Goal: Information Seeking & Learning: Learn about a topic

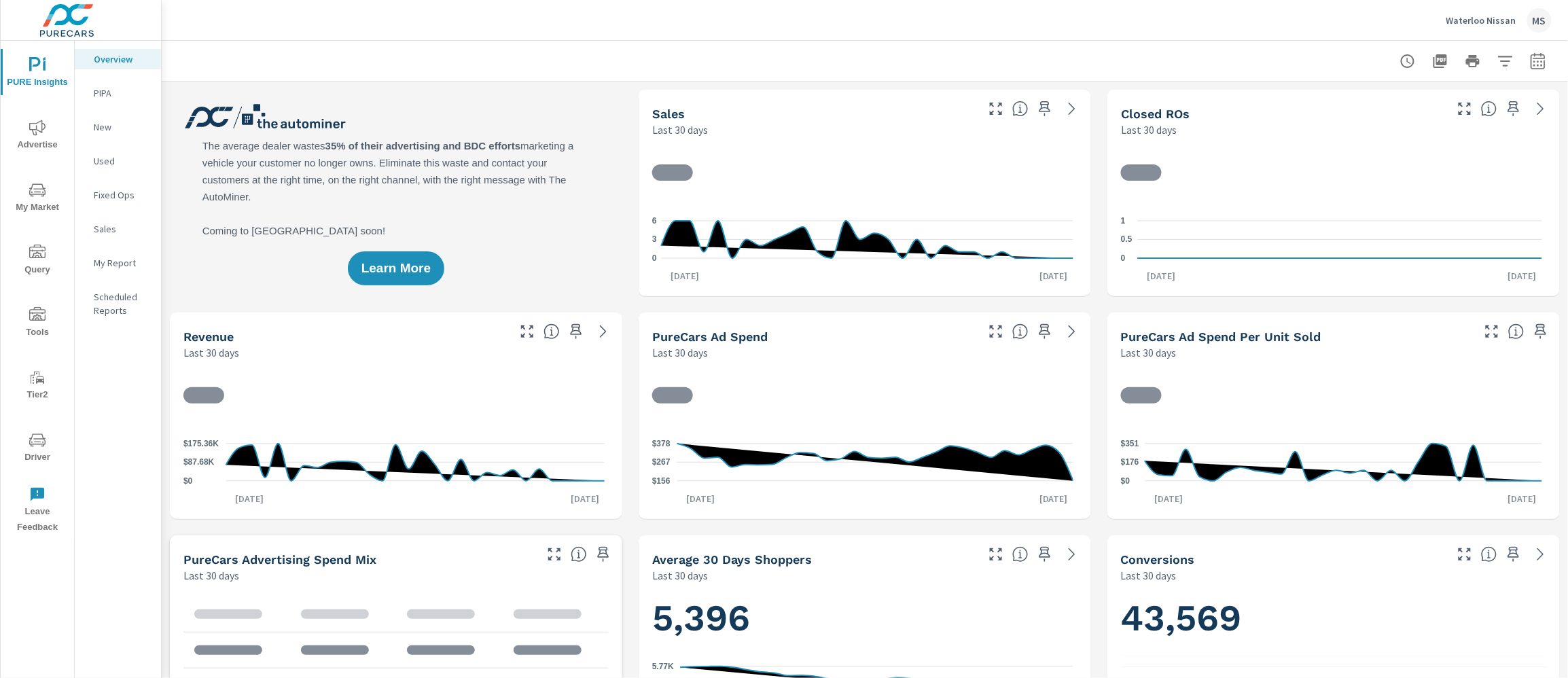
click at [1532, 60] on icon "button" at bounding box center [1538, 61] width 16 height 16
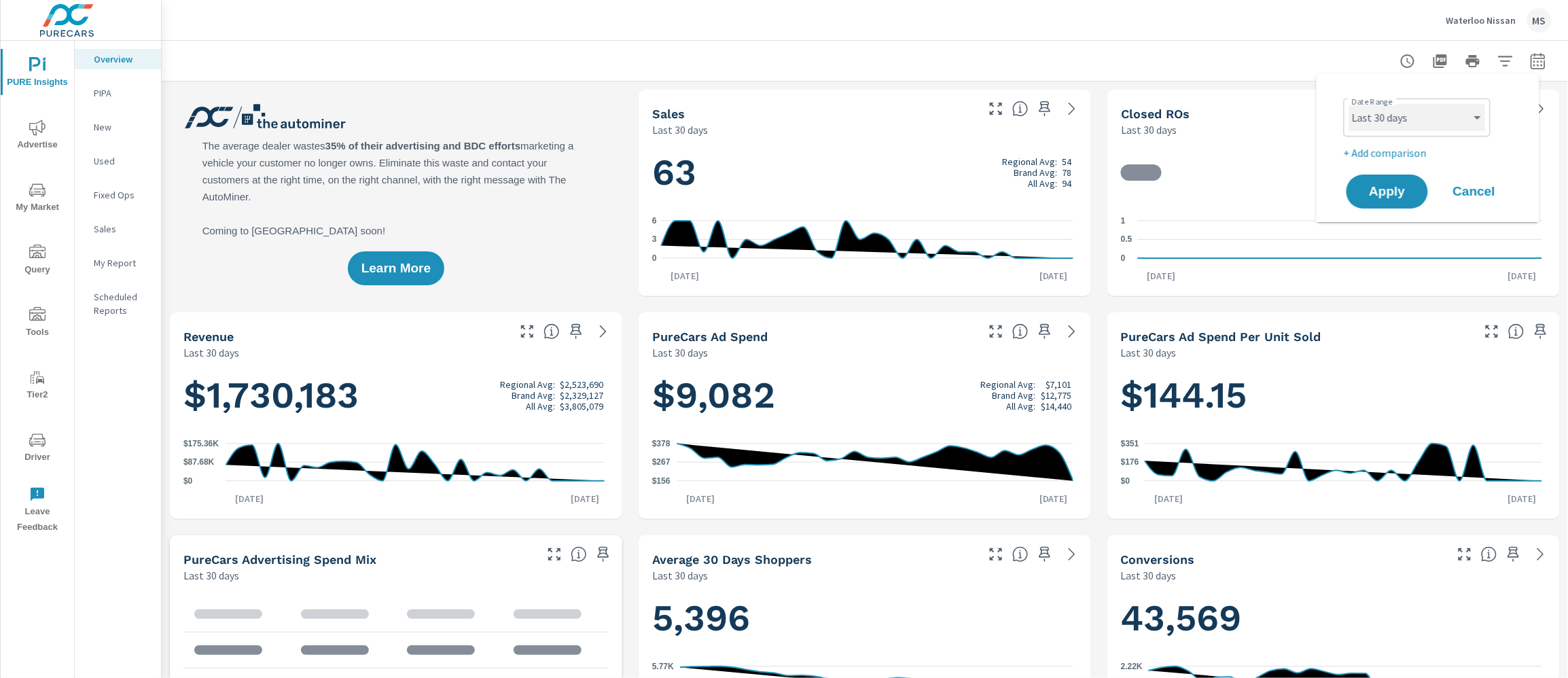
click at [1385, 126] on select "Custom Yesterday Last week Last 7 days Last 14 days Last 30 days Last 45 days L…" at bounding box center [1417, 117] width 136 height 27
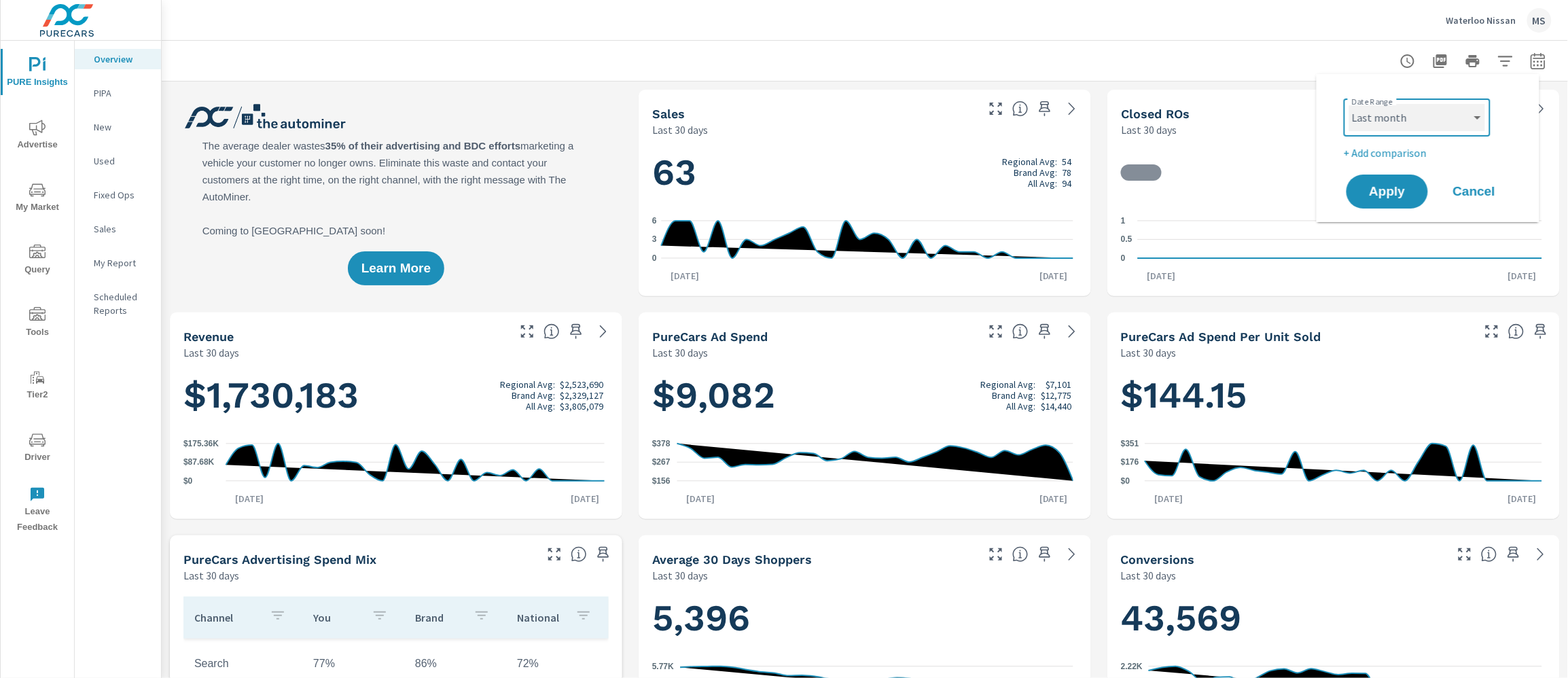
click at [1349, 104] on select "Custom Yesterday Last week Last 7 days Last 14 days Last 30 days Last 45 days L…" at bounding box center [1417, 117] width 136 height 27
select select "Last month"
click at [1394, 150] on p "+ Add comparison" at bounding box center [1430, 153] width 174 height 16
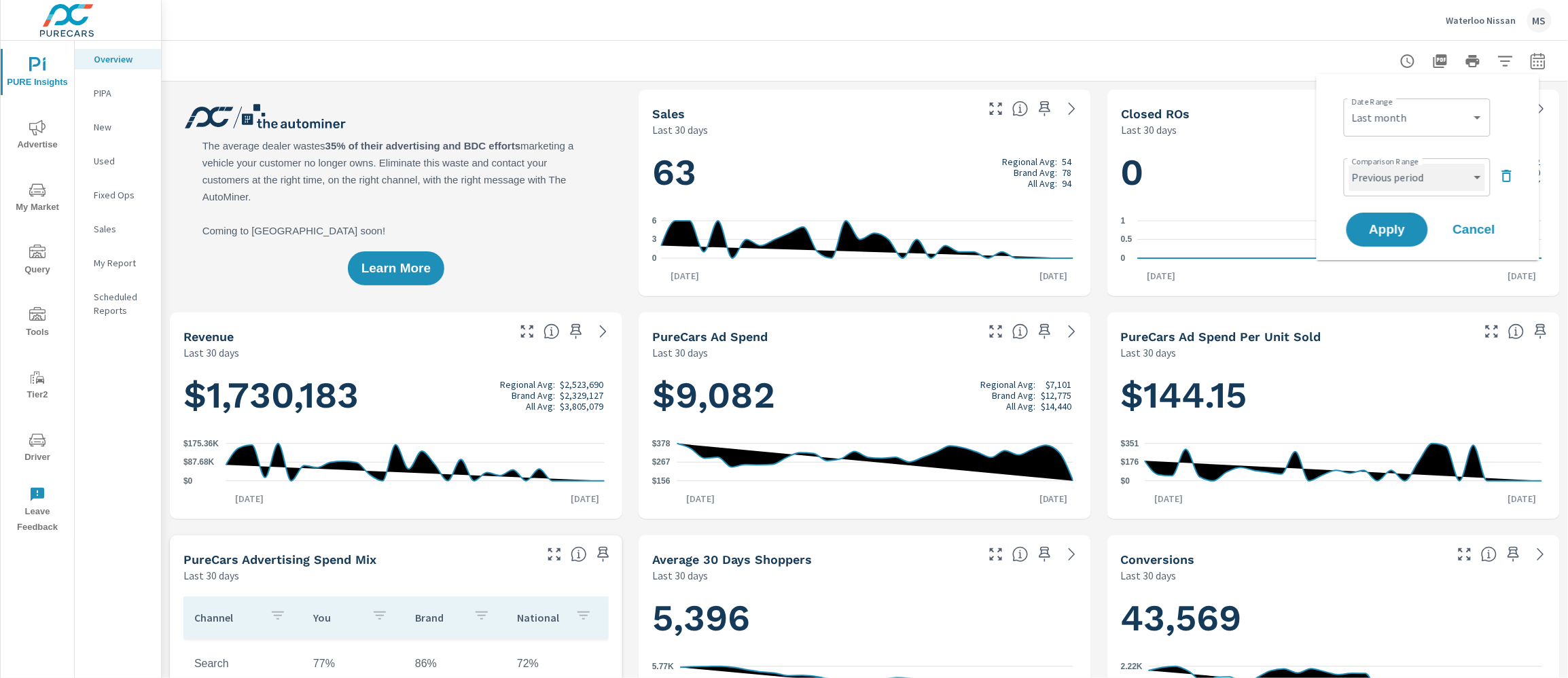
click at [1393, 180] on select "Custom Previous period Previous month Previous year" at bounding box center [1417, 177] width 136 height 27
click at [1349, 164] on select "Custom Previous period Previous month Previous year" at bounding box center [1417, 177] width 136 height 27
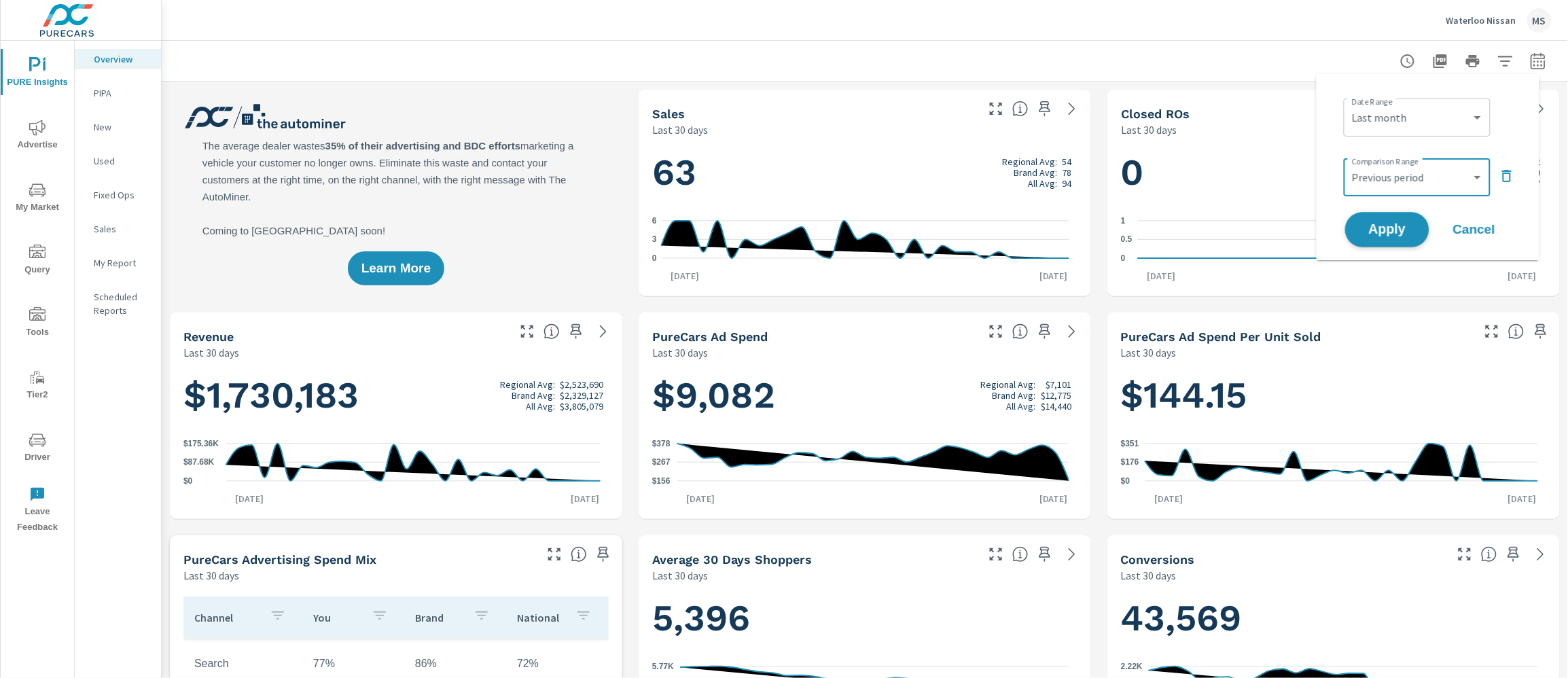
select select "Previous month"
click at [1395, 232] on span "Apply" at bounding box center [1387, 230] width 55 height 13
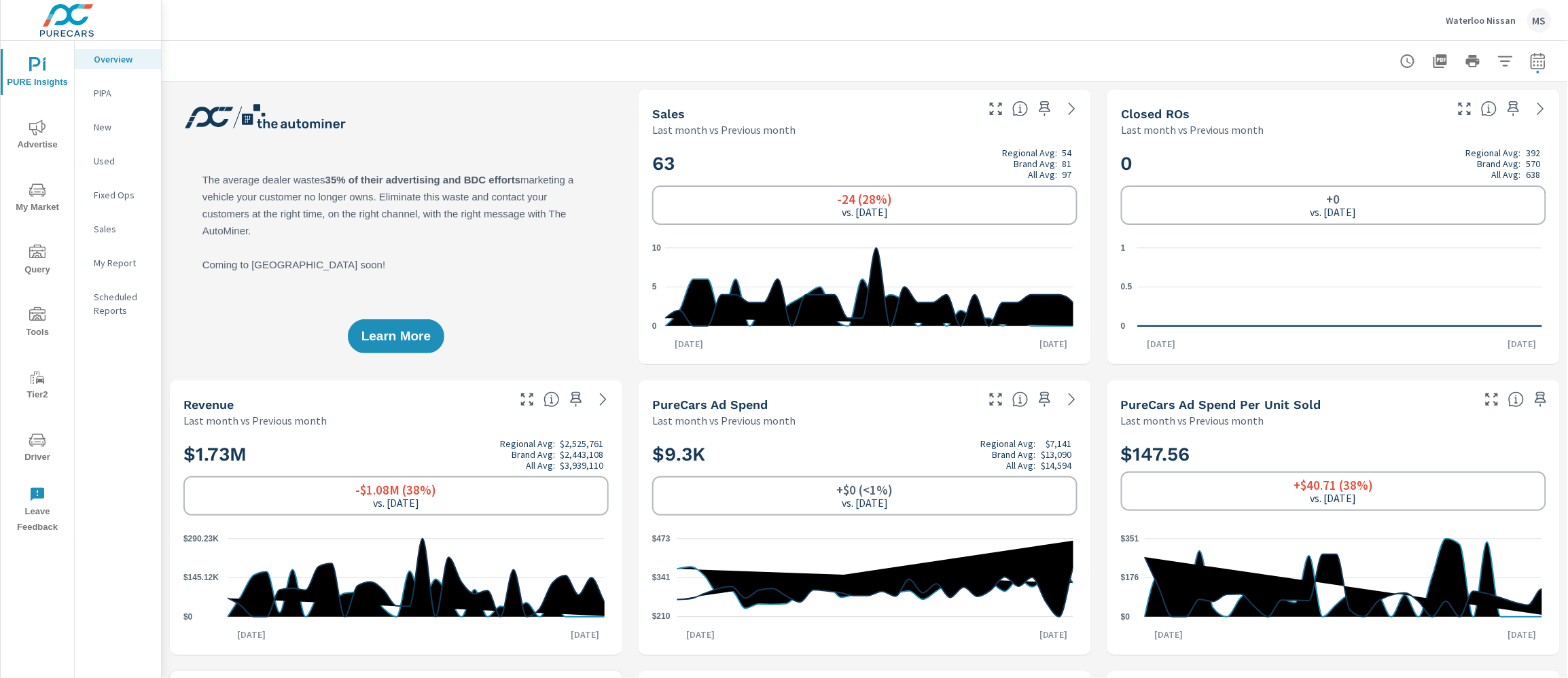
click at [40, 134] on icon "nav menu" at bounding box center [37, 128] width 16 height 16
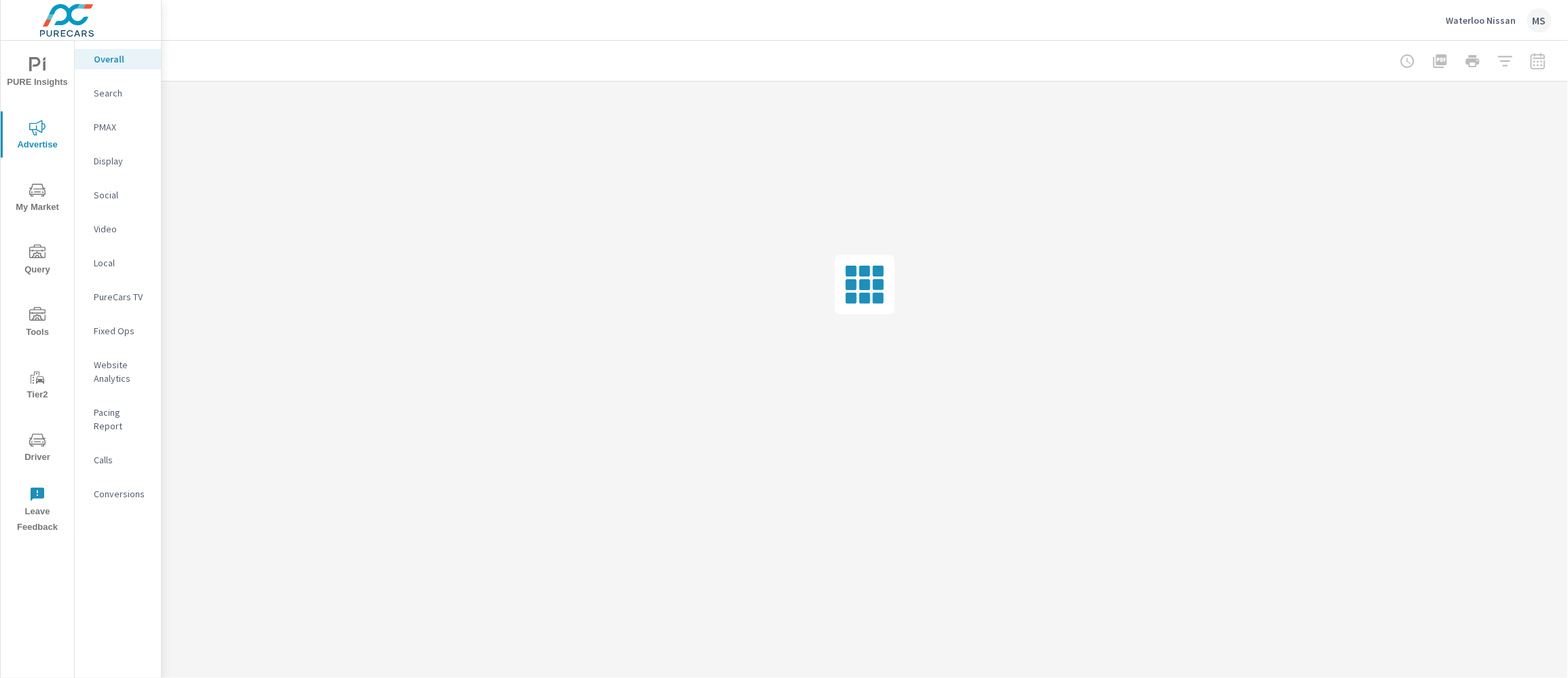
click at [52, 63] on span "PURE Insights" at bounding box center [37, 73] width 65 height 33
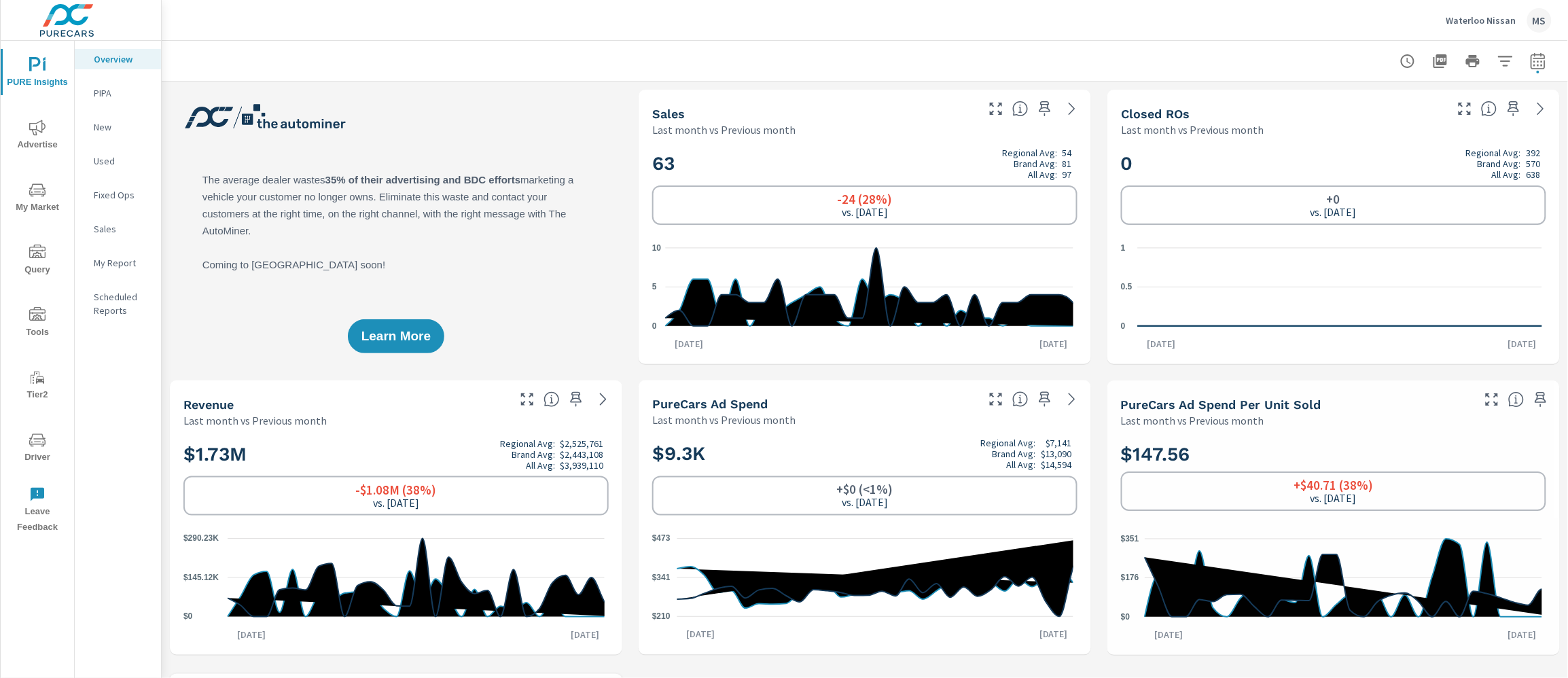
click at [119, 260] on p "My Report" at bounding box center [121, 263] width 56 height 13
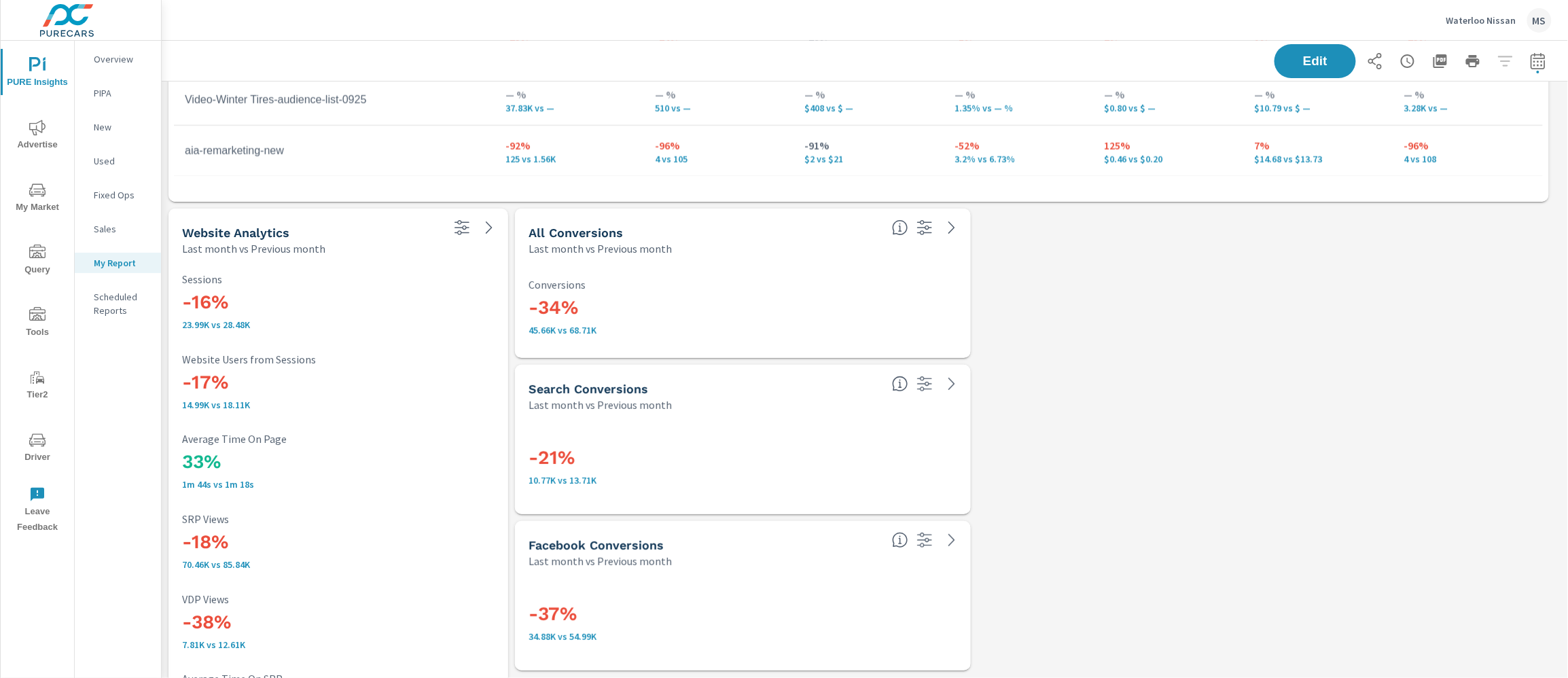
scroll to position [2223, 0]
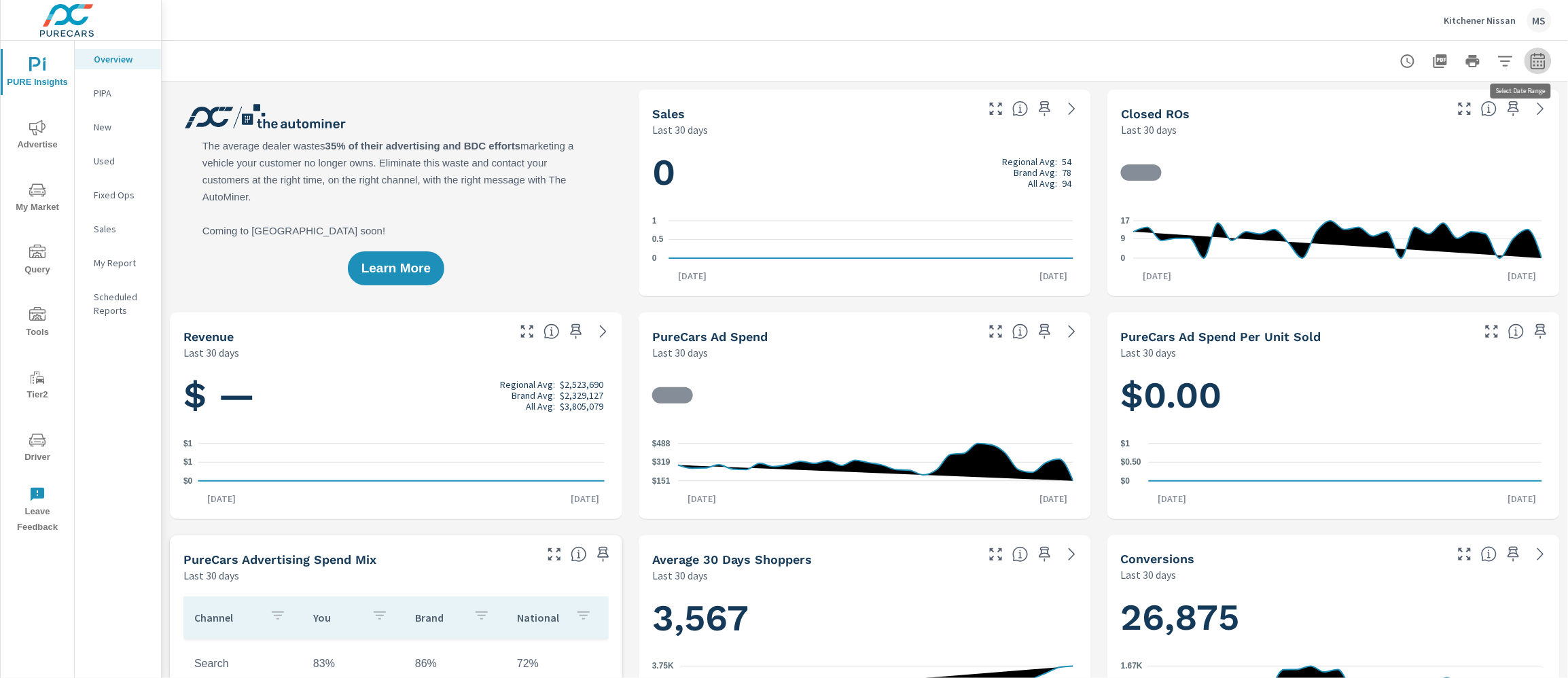
click at [1530, 59] on icon "button" at bounding box center [1538, 61] width 16 height 16
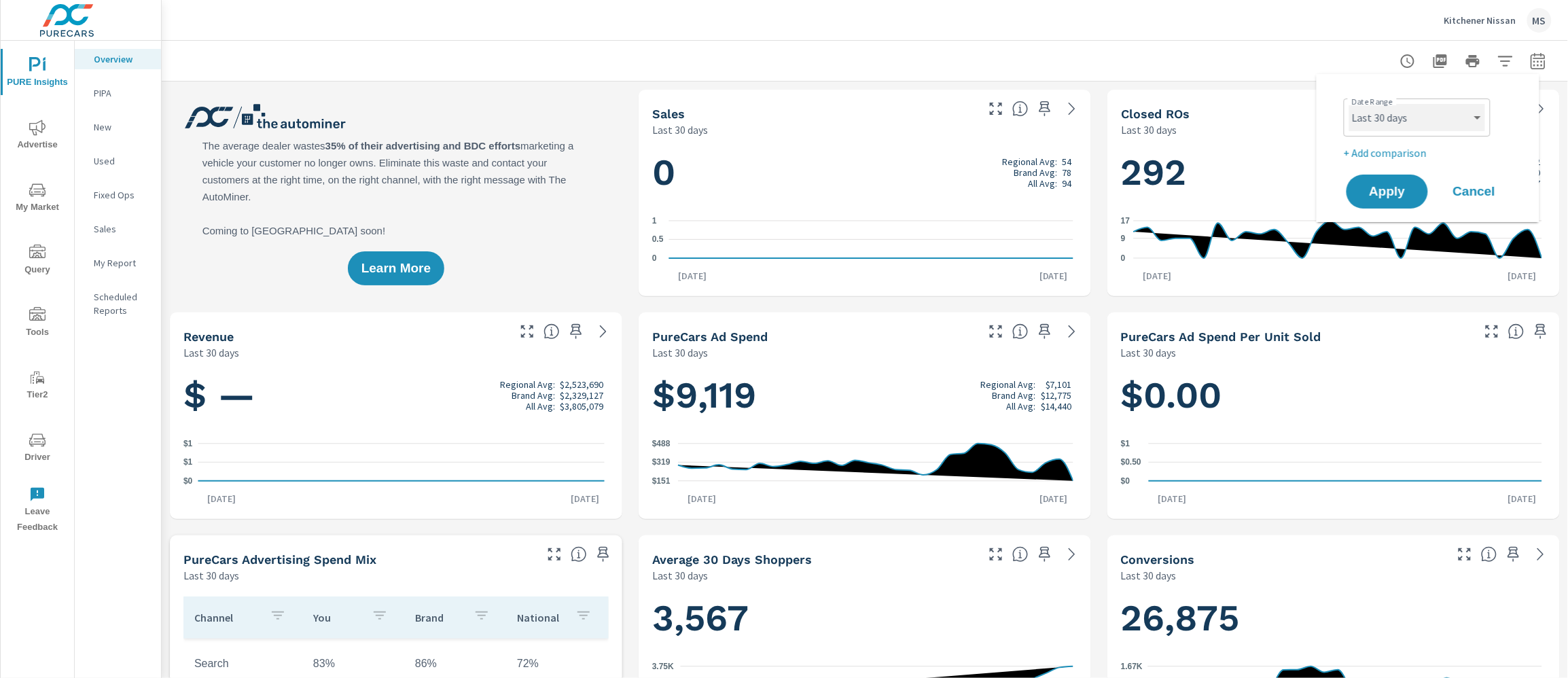
click at [1408, 112] on select "Custom Yesterday Last week Last 7 days Last 14 days Last 30 days Last 45 days L…" at bounding box center [1417, 117] width 136 height 27
click at [1349, 104] on select "Custom Yesterday Last week Last 7 days Last 14 days Last 30 days Last 45 days L…" at bounding box center [1417, 117] width 136 height 27
select select "Last month"
click at [1385, 152] on p "+ Add comparison" at bounding box center [1430, 153] width 174 height 16
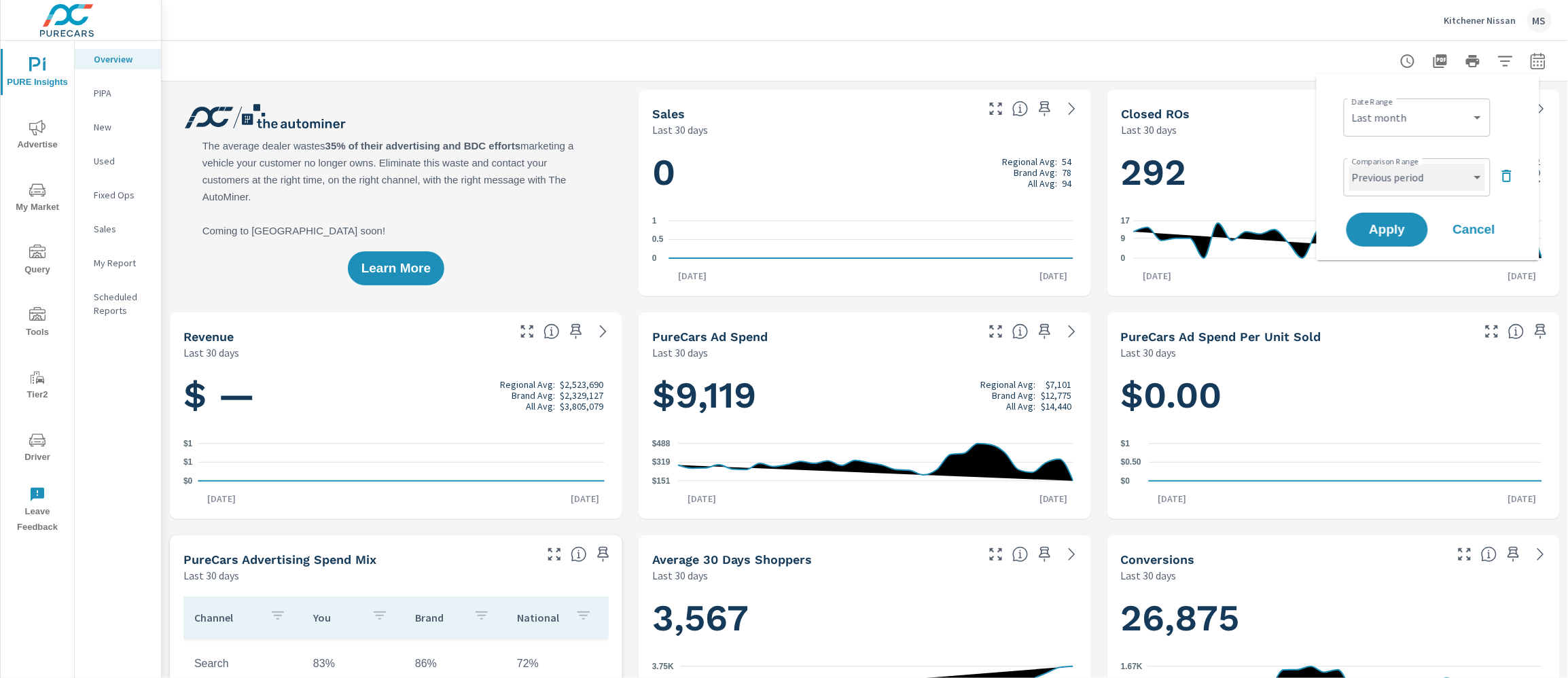
click at [1390, 182] on select "Custom Previous period Previous month Previous year" at bounding box center [1417, 177] width 136 height 27
click at [1349, 164] on select "Custom Previous period Previous month Previous year" at bounding box center [1417, 177] width 136 height 27
select select "Previous month"
click at [1375, 233] on span "Apply" at bounding box center [1387, 230] width 55 height 13
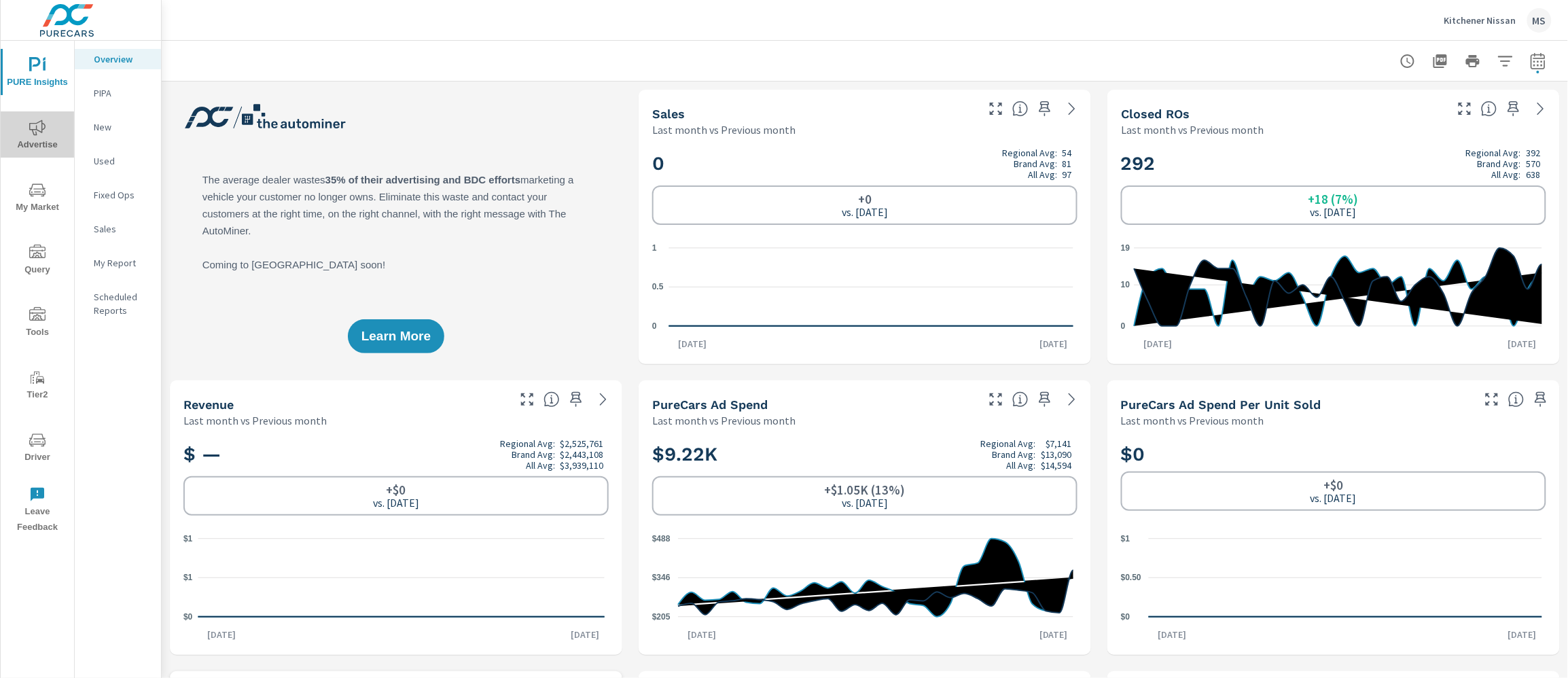
click at [21, 128] on span "Advertise" at bounding box center [37, 136] width 65 height 33
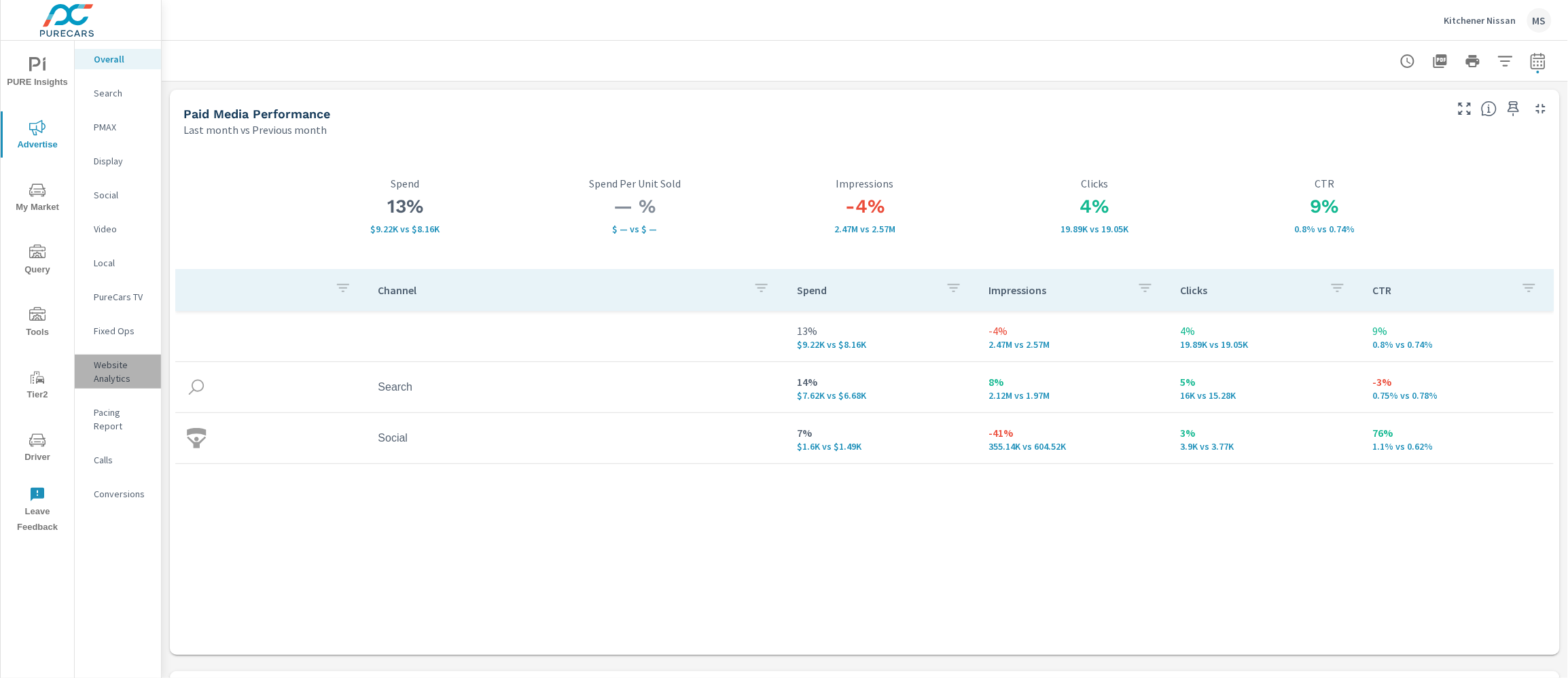
click at [106, 358] on p "Website Analytics" at bounding box center [121, 372] width 56 height 27
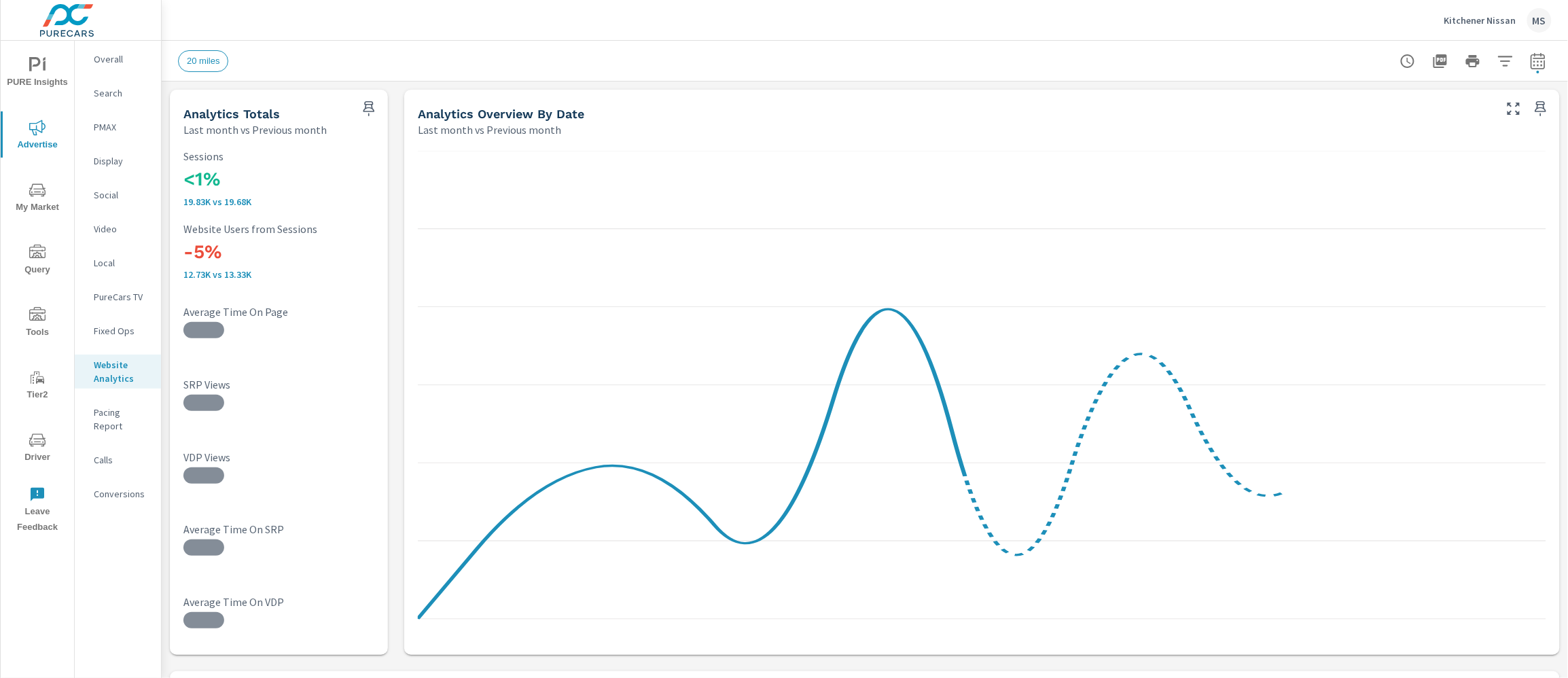
click at [111, 65] on p "Overall" at bounding box center [121, 59] width 56 height 13
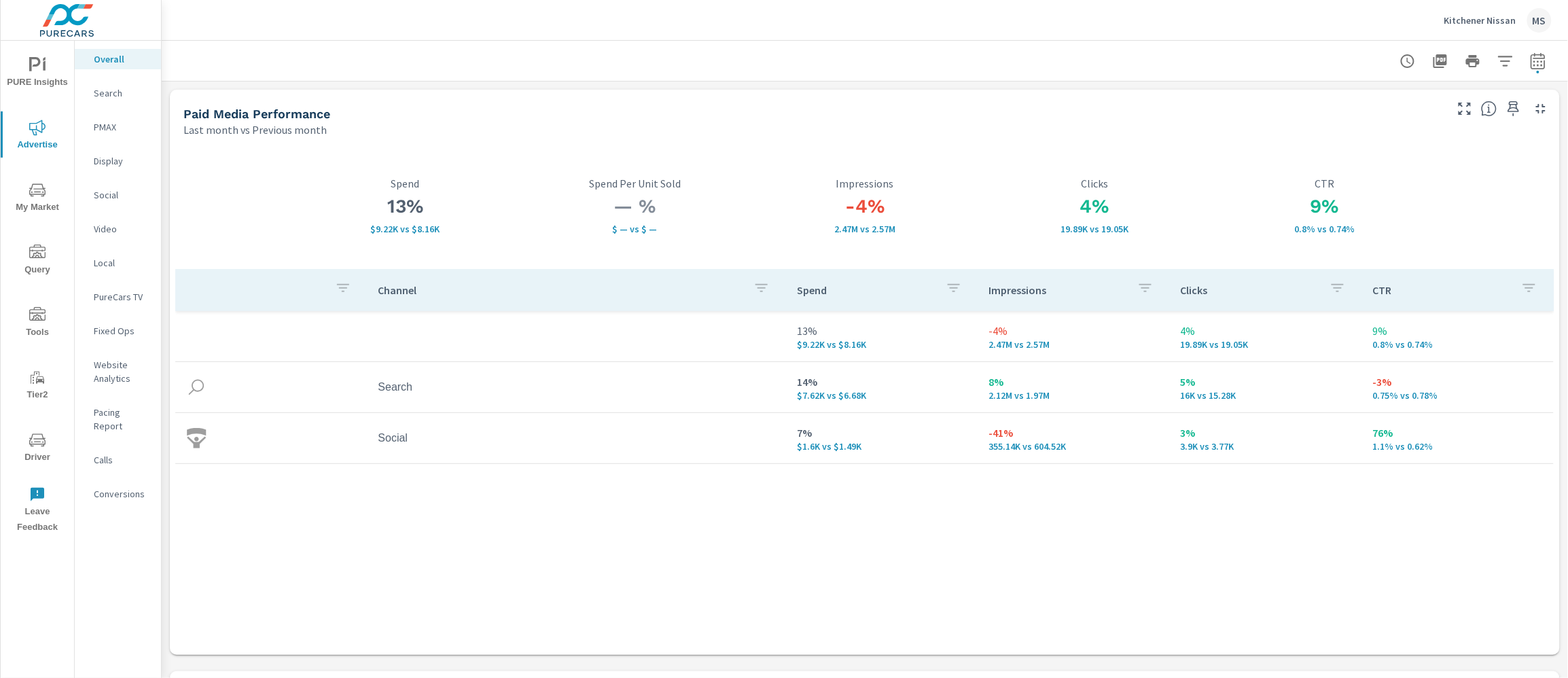
click at [120, 484] on div "Conversions" at bounding box center [117, 494] width 86 height 20
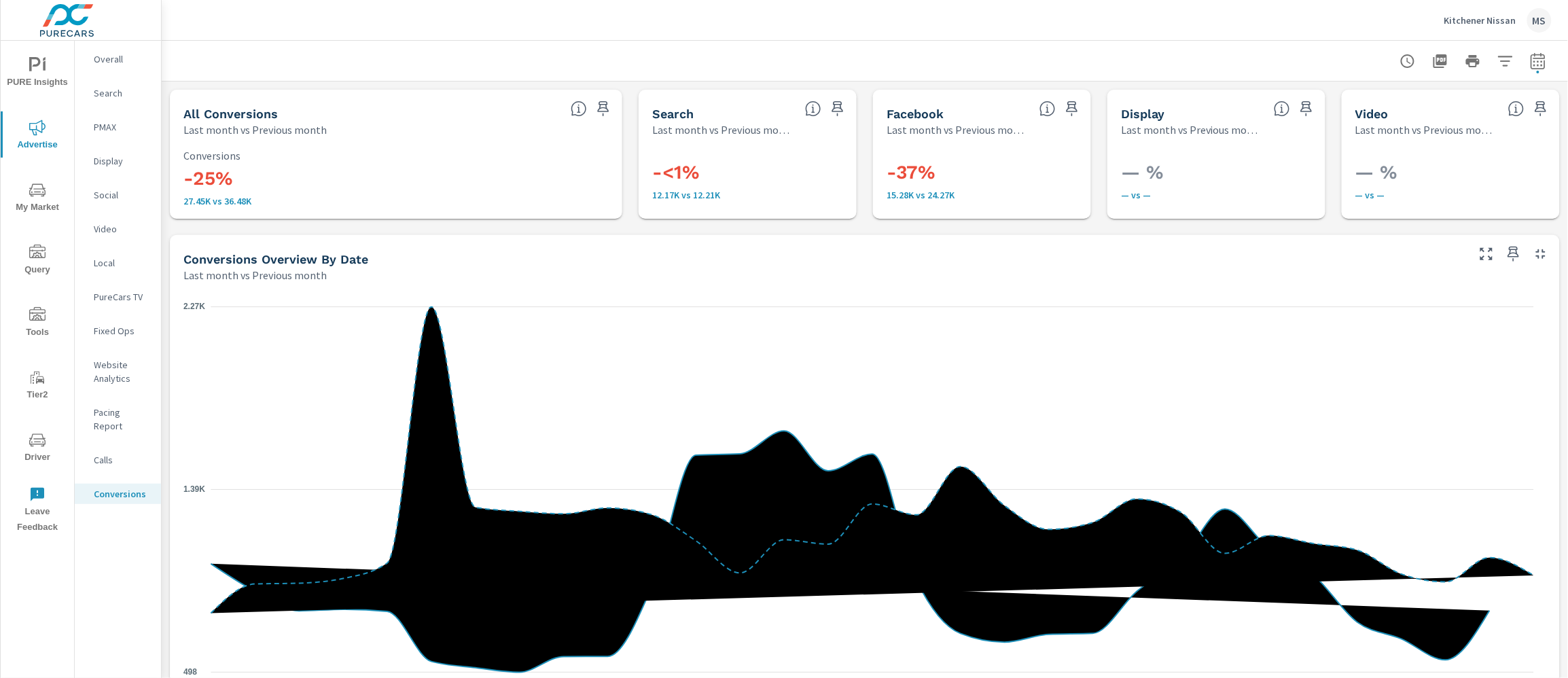
scroll to position [561, 0]
click at [112, 190] on p "Social" at bounding box center [121, 195] width 56 height 13
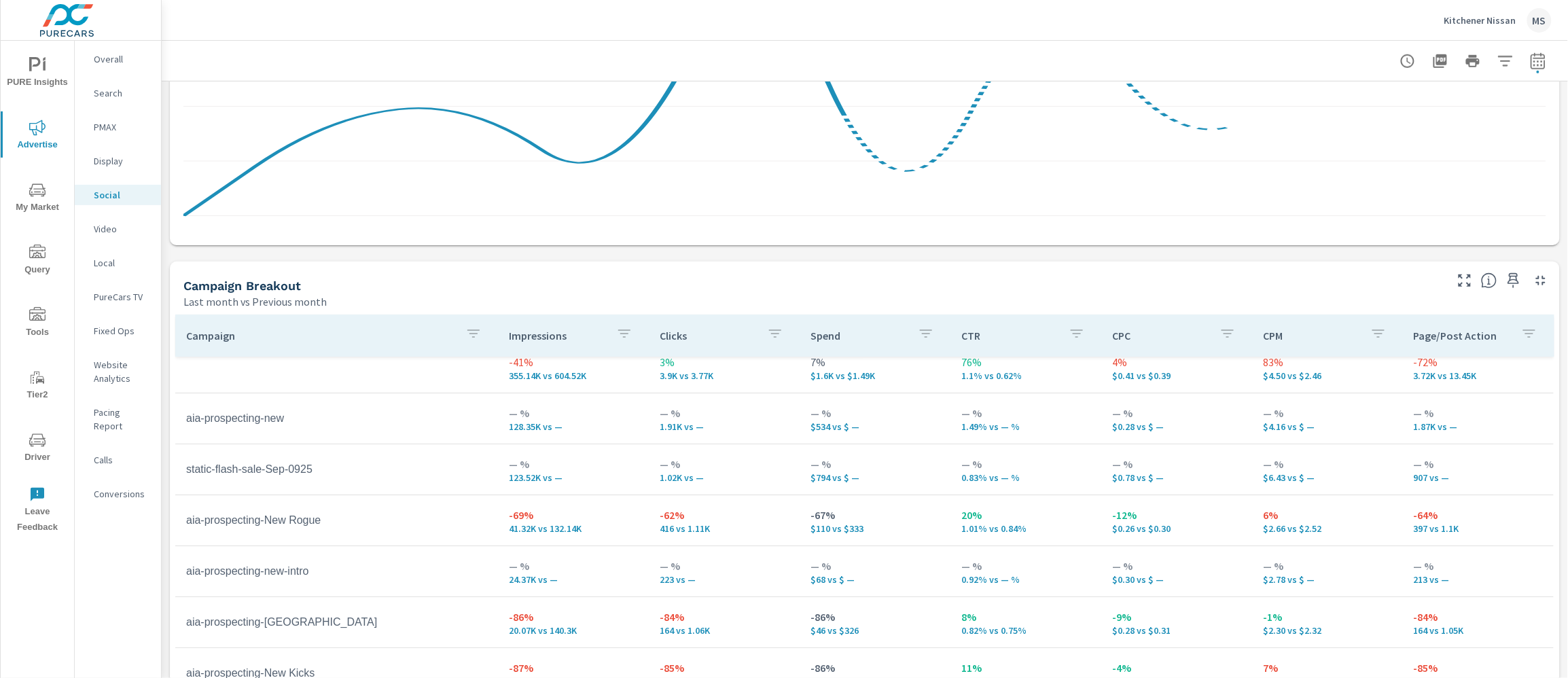
scroll to position [480, 0]
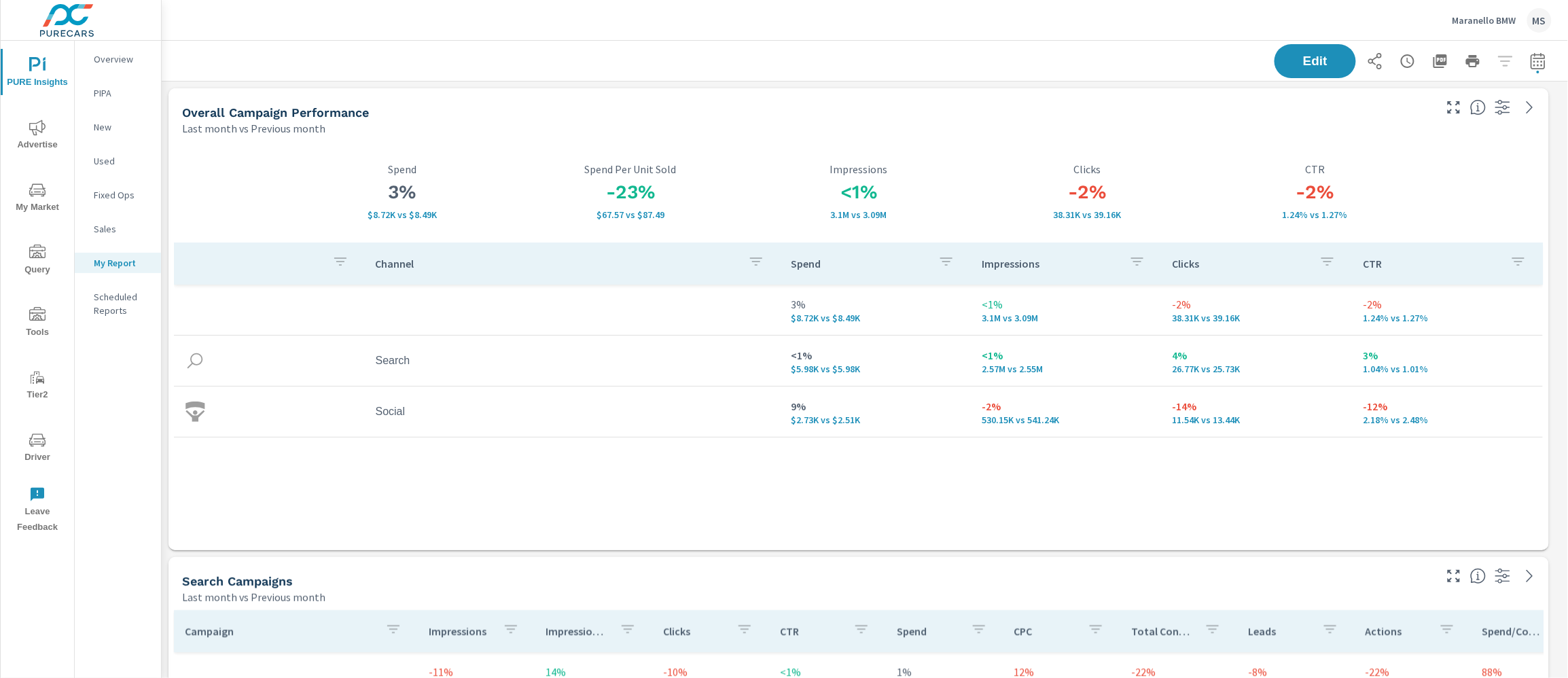
scroll to position [2846, 1421]
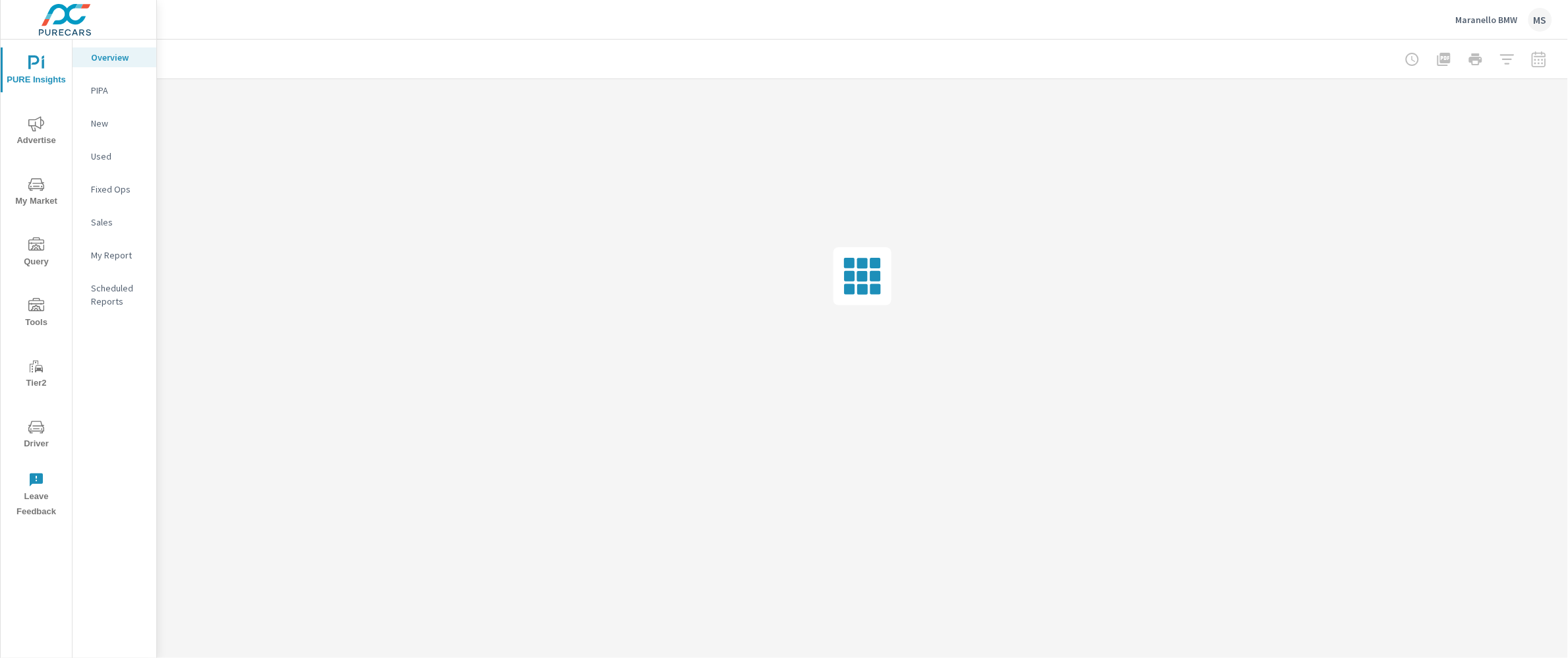
click at [36, 434] on icon "nav menu" at bounding box center [36, 428] width 16 height 16
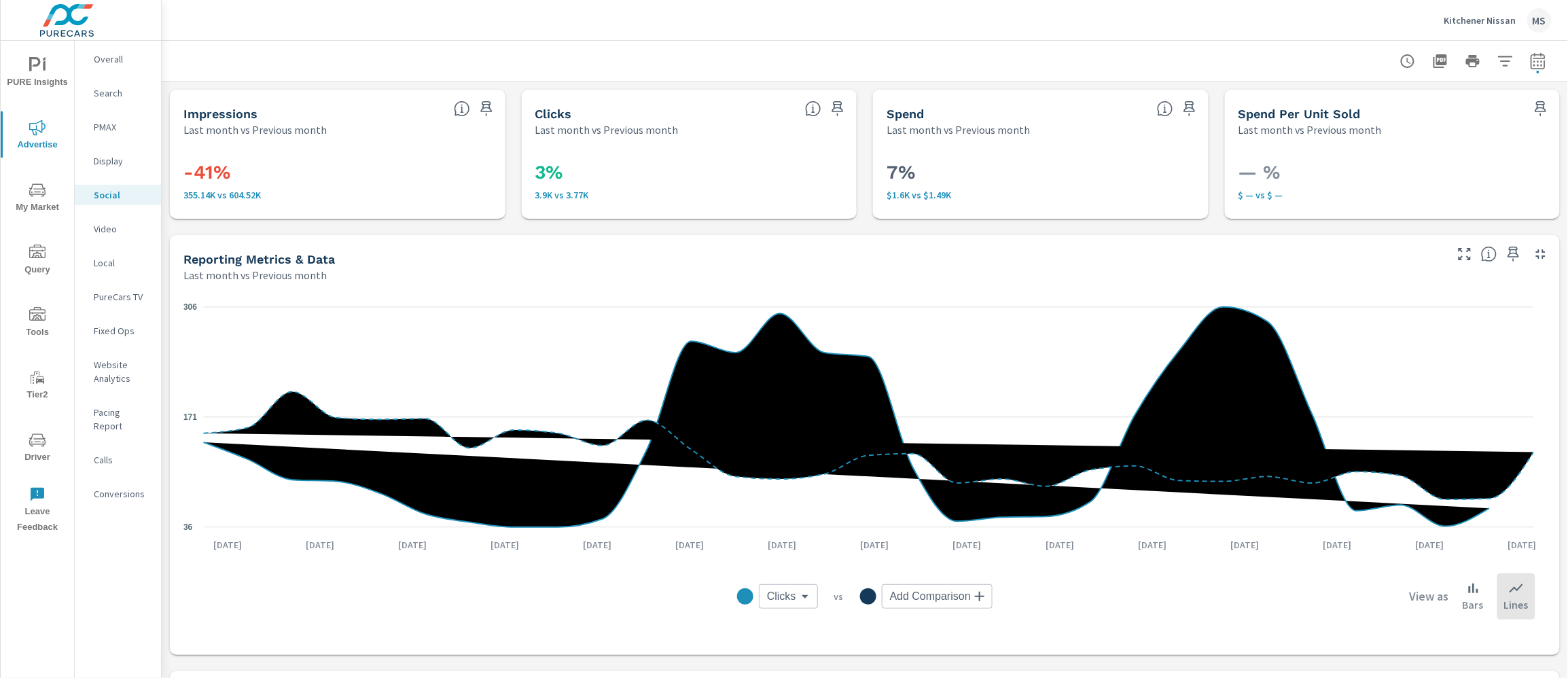
scroll to position [480, 0]
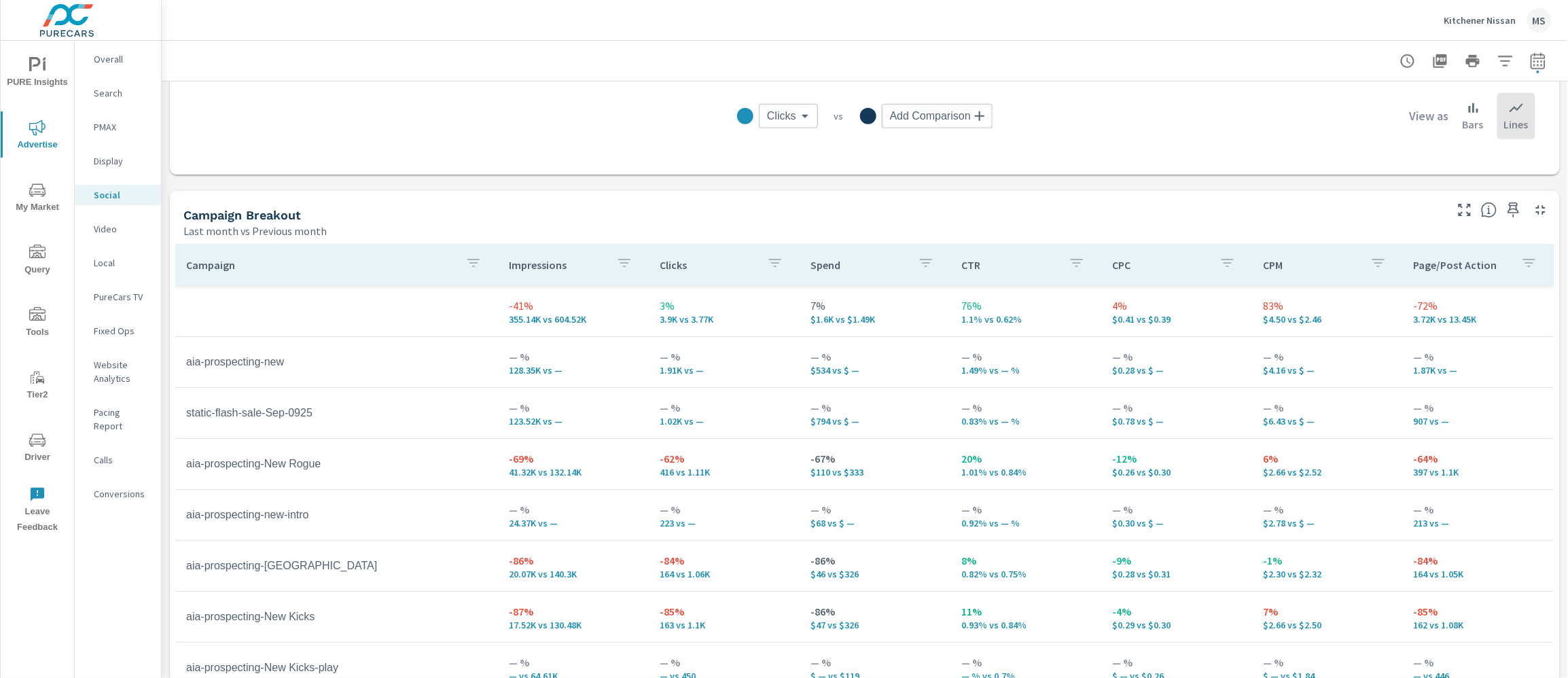
click at [33, 59] on icon "nav menu" at bounding box center [37, 65] width 16 height 16
